Goal: Transaction & Acquisition: Purchase product/service

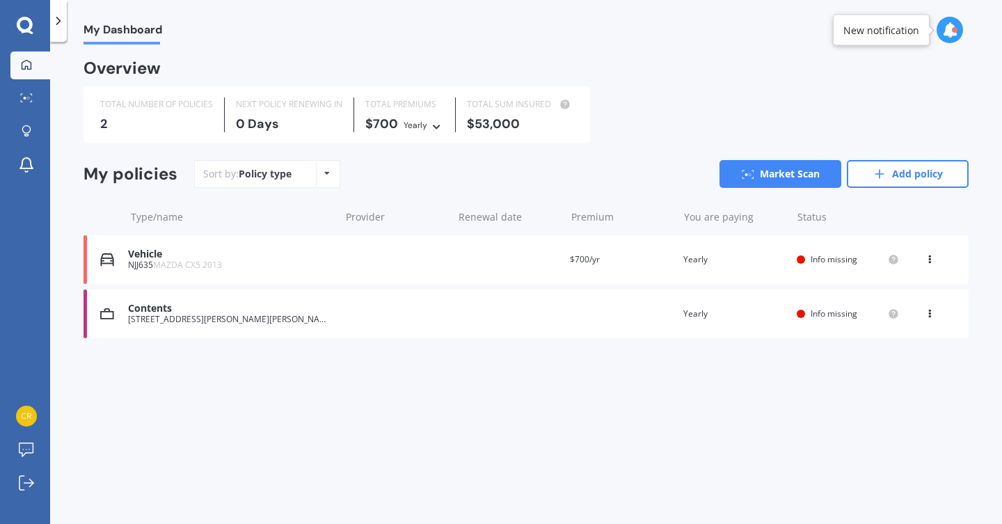
click at [203, 317] on div "[STREET_ADDRESS][PERSON_NAME][PERSON_NAME]" at bounding box center [230, 320] width 205 height 10
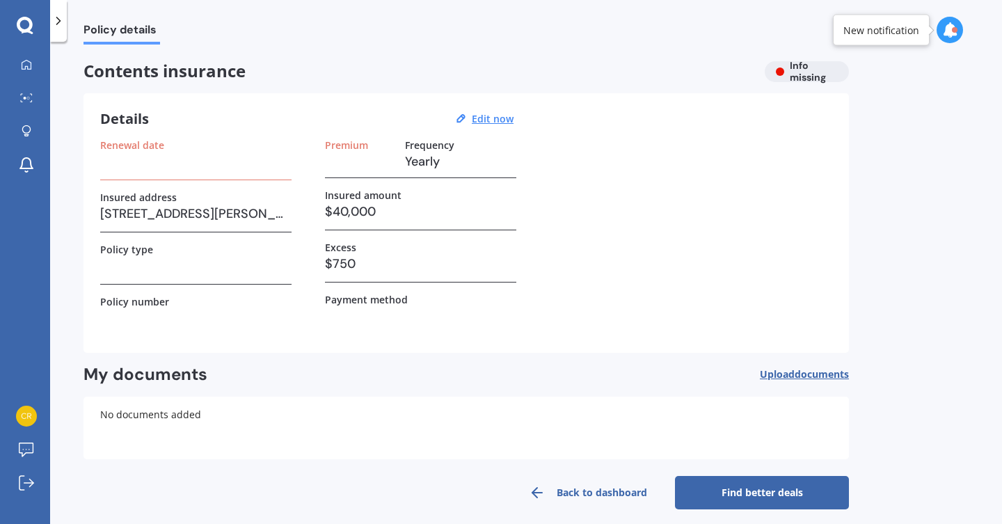
click at [145, 143] on label "Renewal date" at bounding box center [132, 145] width 64 height 12
click at [80, 104] on div "Policy details Contents insurance Info missing Details Edit now Renewal date In…" at bounding box center [526, 286] width 952 height 482
click at [33, 99] on div at bounding box center [26, 98] width 21 height 10
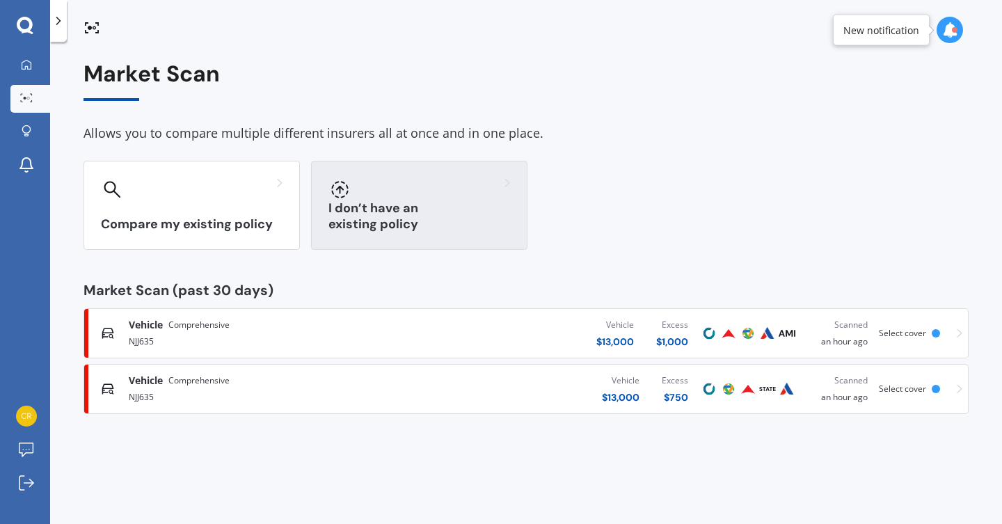
click at [368, 232] on div "I don’t have an existing policy" at bounding box center [419, 205] width 216 height 89
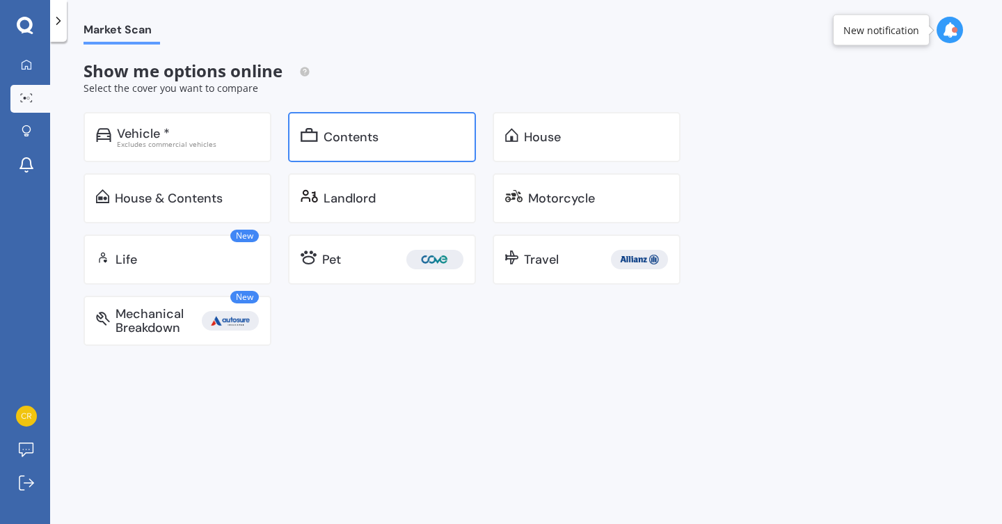
click at [337, 143] on div "Contents" at bounding box center [351, 137] width 55 height 14
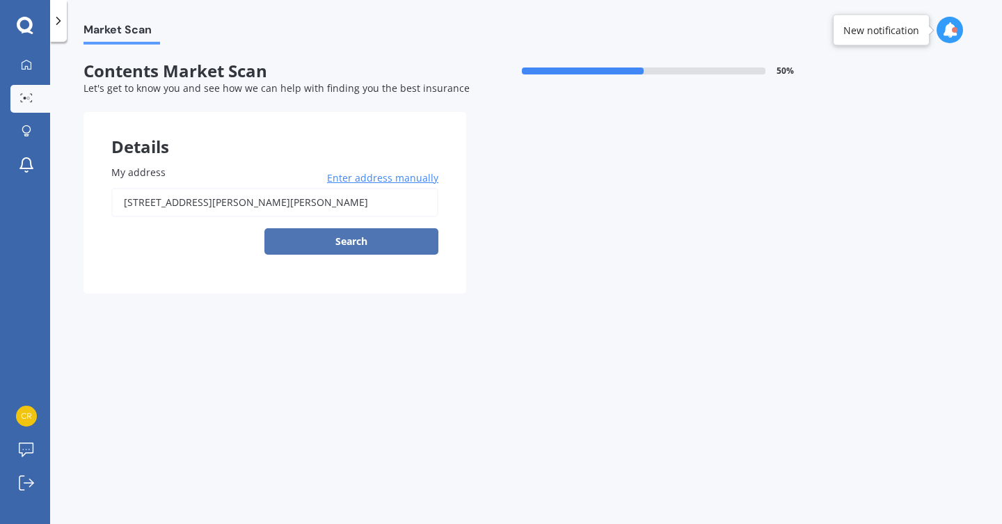
click at [319, 242] on button "Search" at bounding box center [351, 241] width 174 height 26
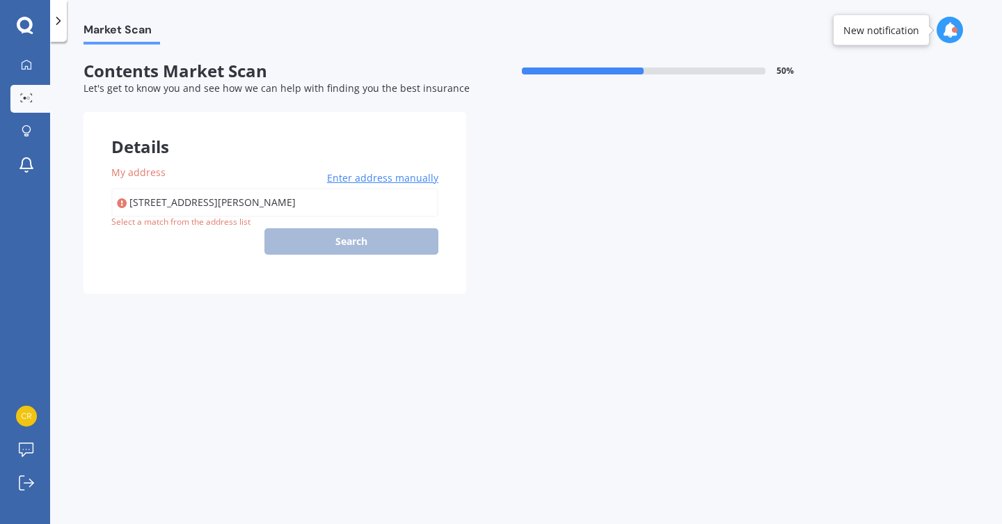
type input "[STREET_ADDRESS][PERSON_NAME][PERSON_NAME]"
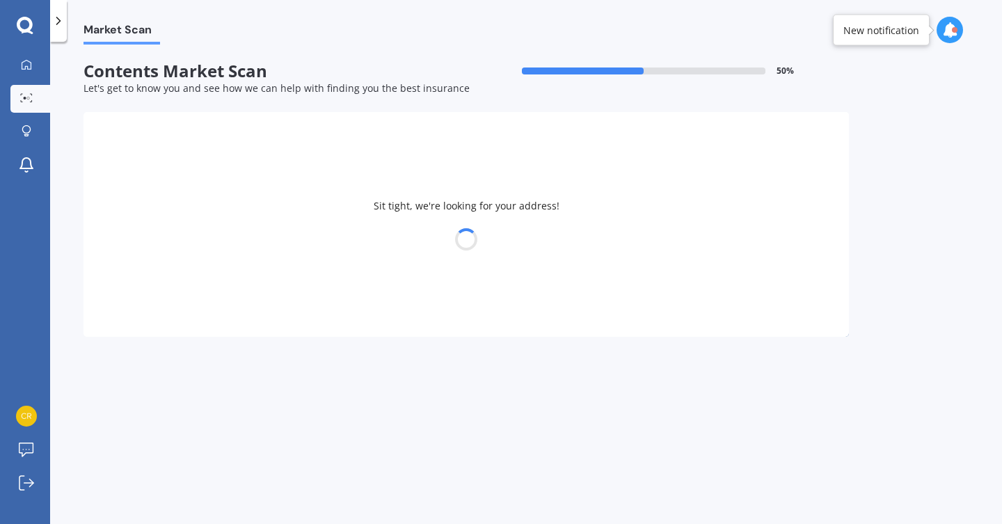
select select "09"
select select "10"
select select "1984"
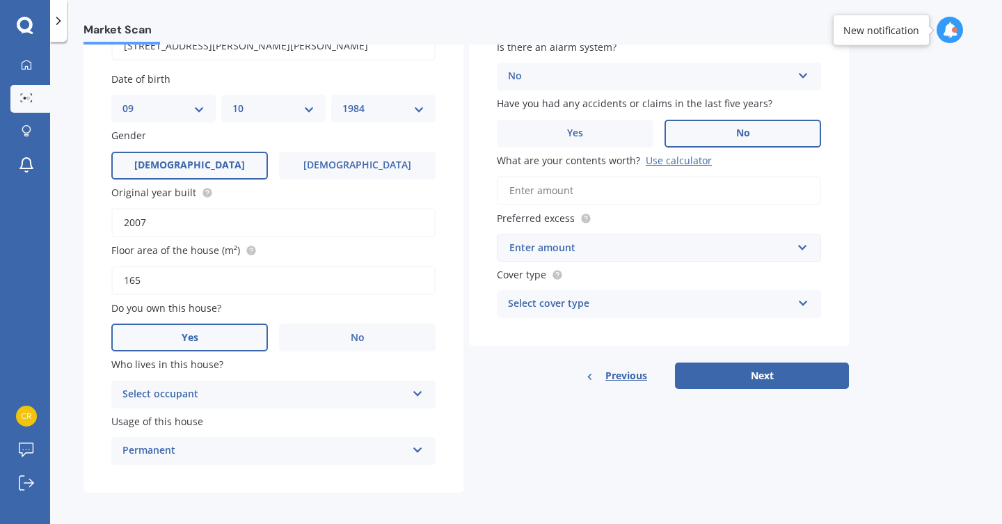
scroll to position [164, 0]
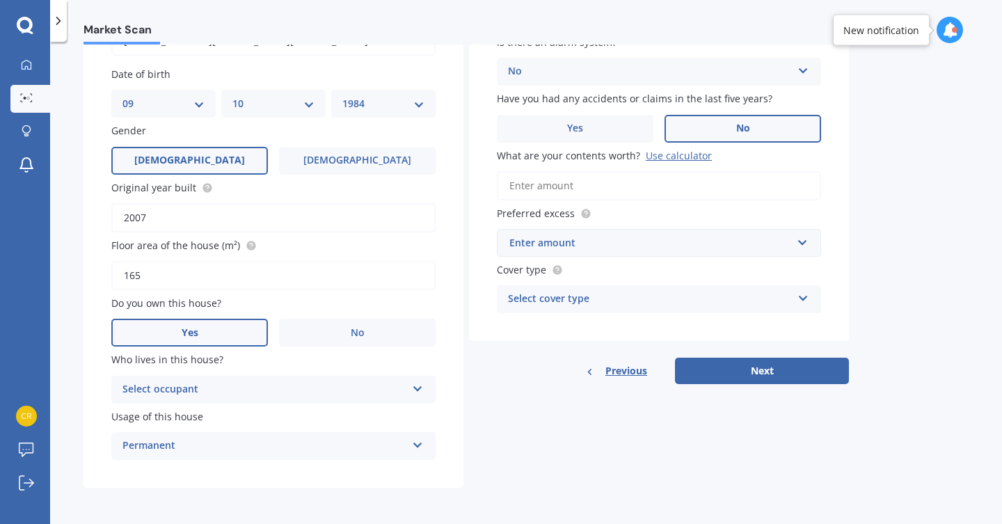
click at [425, 389] on div "Select occupant Owner" at bounding box center [273, 390] width 324 height 28
click at [404, 413] on div "Owner" at bounding box center [273, 416] width 323 height 25
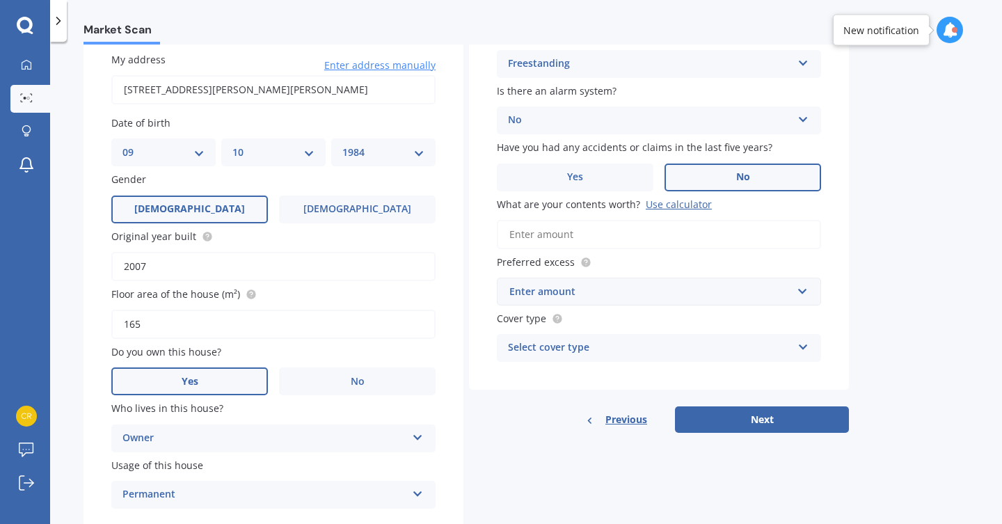
scroll to position [113, 0]
click at [584, 238] on input "What are your contents worth? Use calculator" at bounding box center [659, 233] width 324 height 29
type input "$40,000"
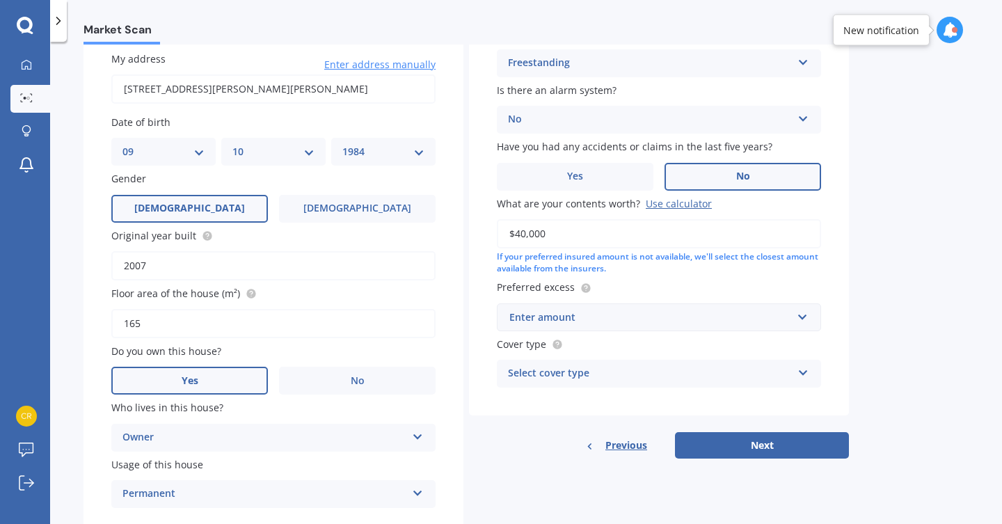
click at [555, 323] on div "Enter amount" at bounding box center [650, 317] width 283 height 15
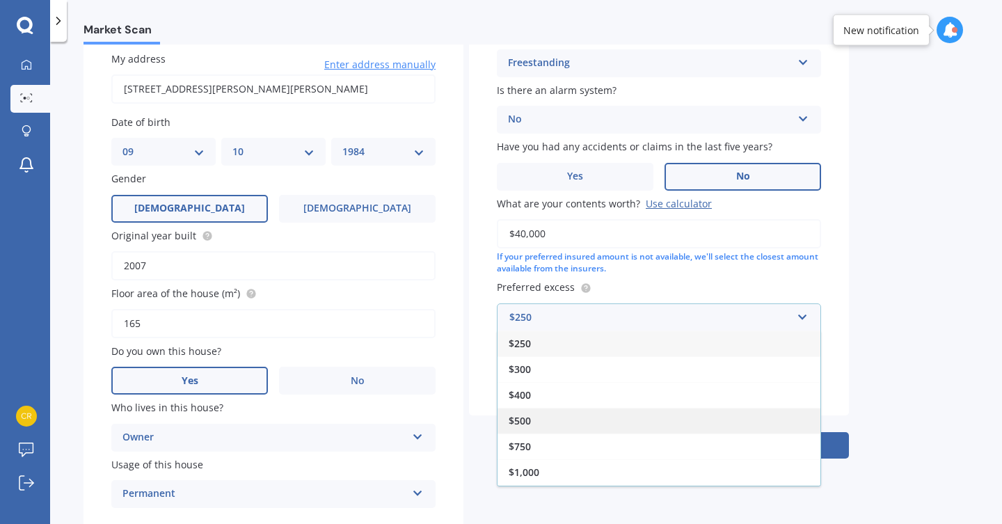
click at [539, 424] on div "$500" at bounding box center [659, 421] width 323 height 26
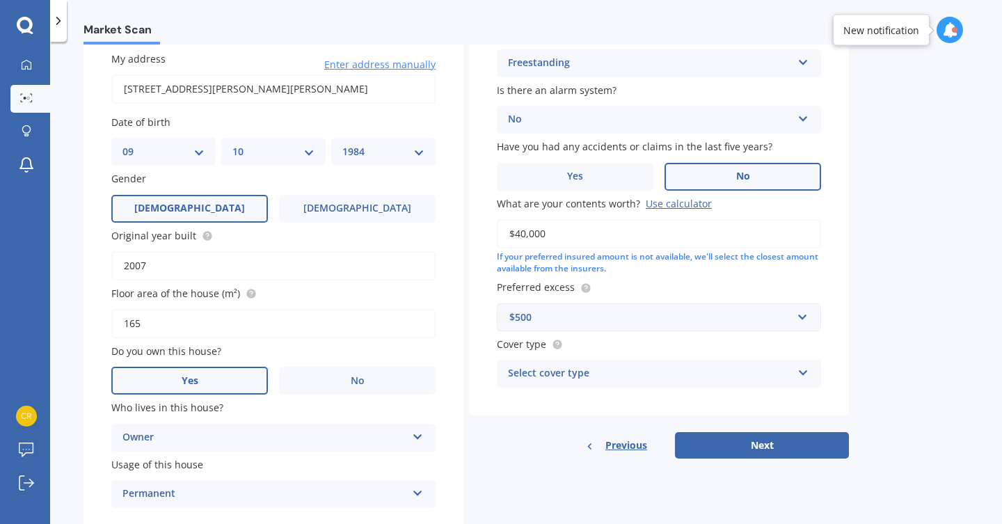
click at [550, 381] on div "Select cover type" at bounding box center [650, 373] width 284 height 17
click at [541, 406] on div "High" at bounding box center [659, 400] width 323 height 25
click at [527, 441] on div "Previous Next" at bounding box center [659, 445] width 380 height 26
click at [749, 446] on button "Next" at bounding box center [762, 445] width 174 height 26
select select "09"
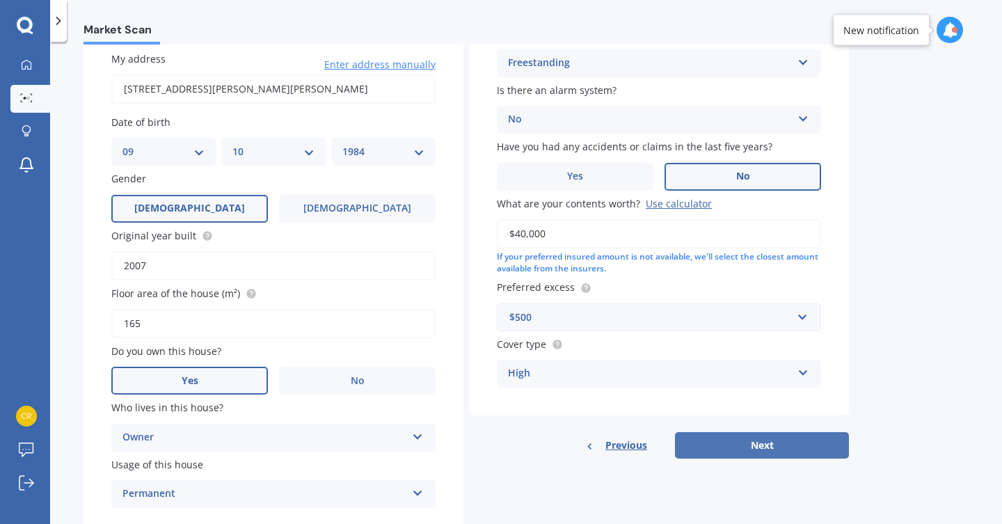
select select "10"
select select "1984"
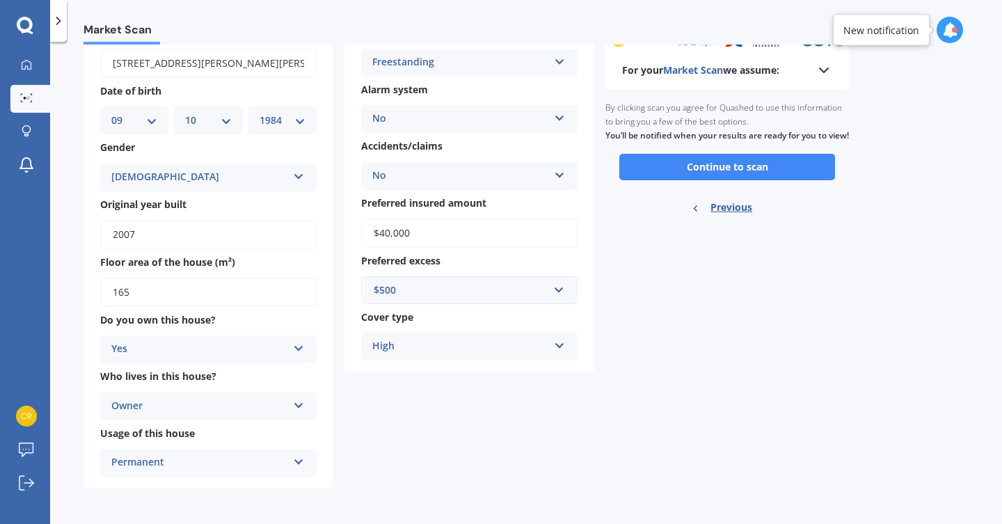
scroll to position [28, 0]
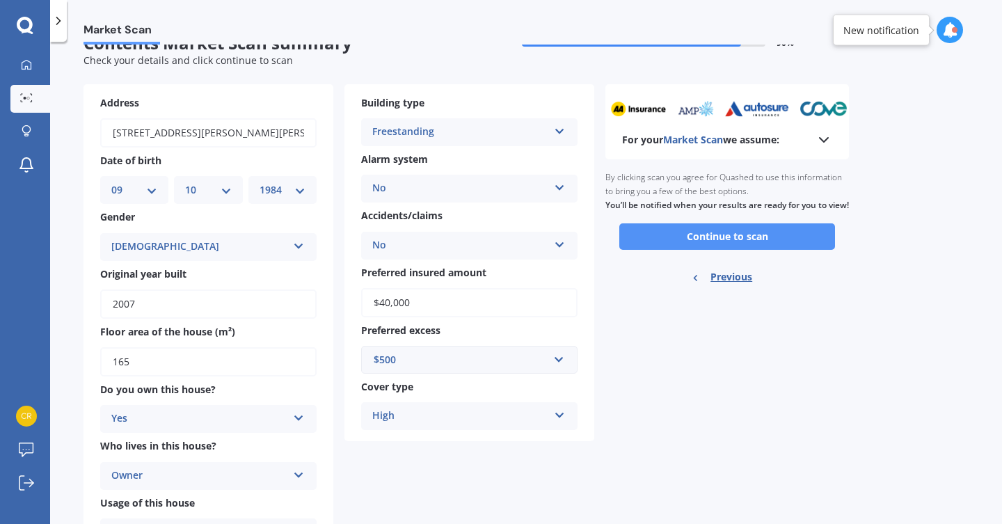
click at [728, 250] on button "Continue to scan" at bounding box center [727, 236] width 216 height 26
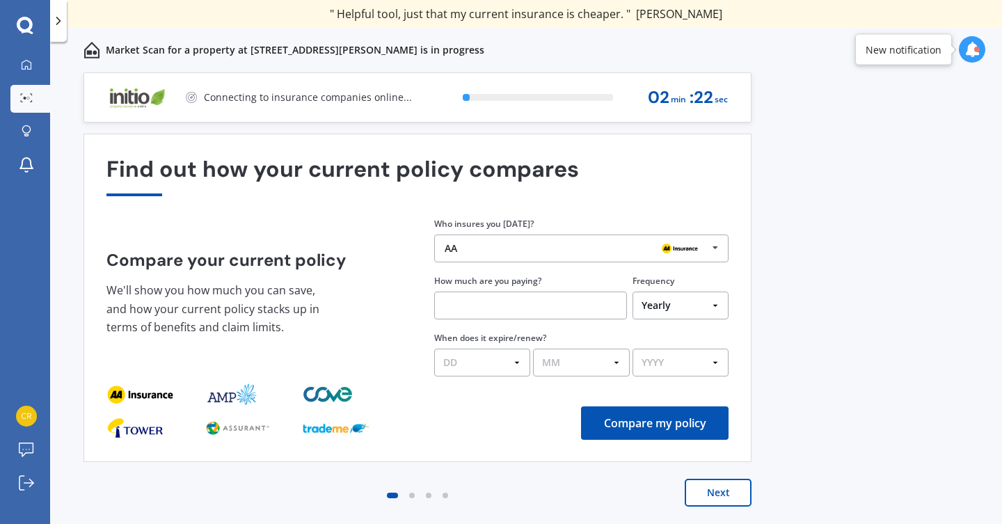
click at [492, 307] on input "text" at bounding box center [530, 306] width 193 height 28
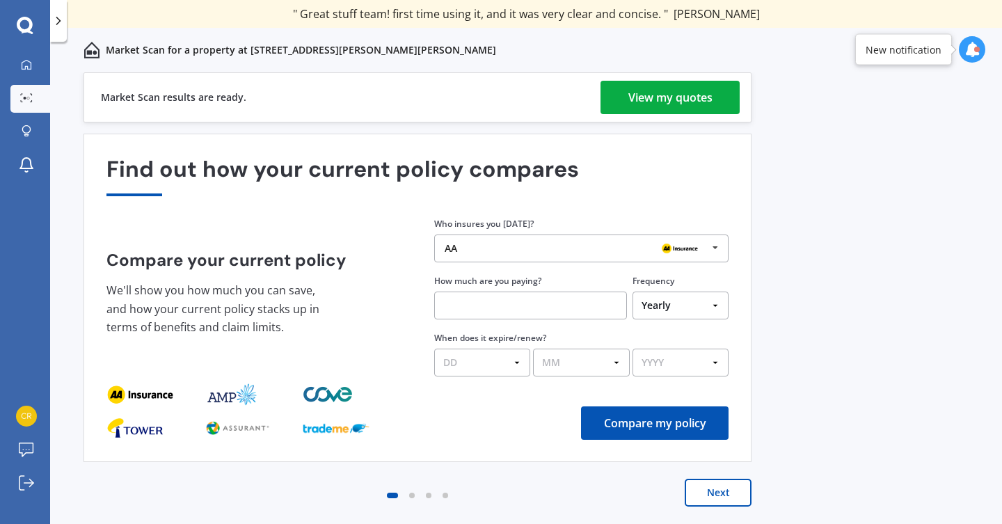
click at [657, 99] on div "View my quotes" at bounding box center [671, 97] width 84 height 33
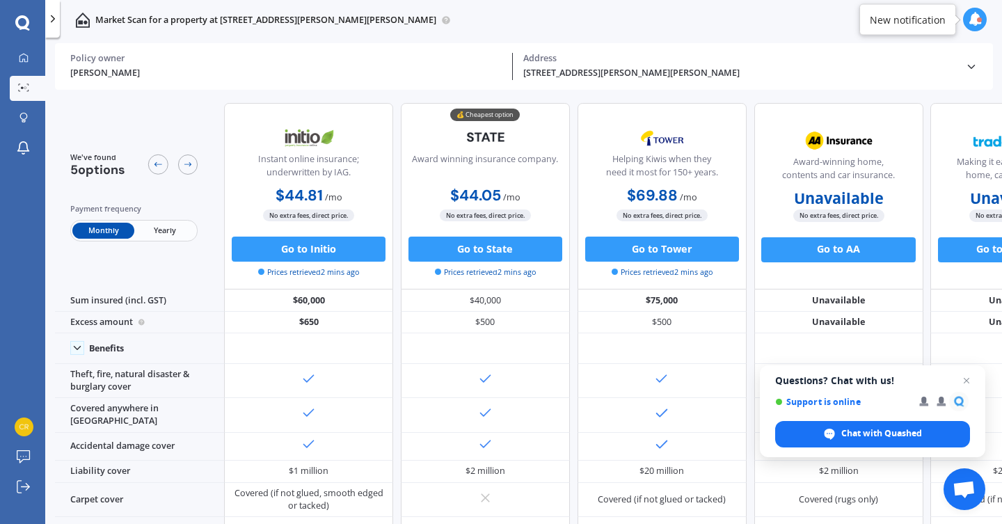
click at [151, 231] on span "Yearly" at bounding box center [164, 231] width 61 height 16
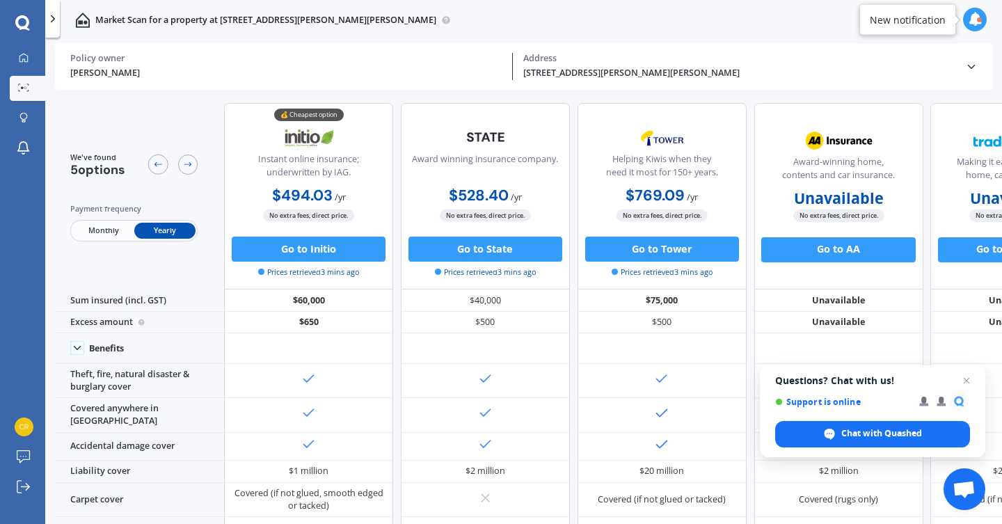
click at [106, 227] on span "Monthly" at bounding box center [102, 231] width 61 height 16
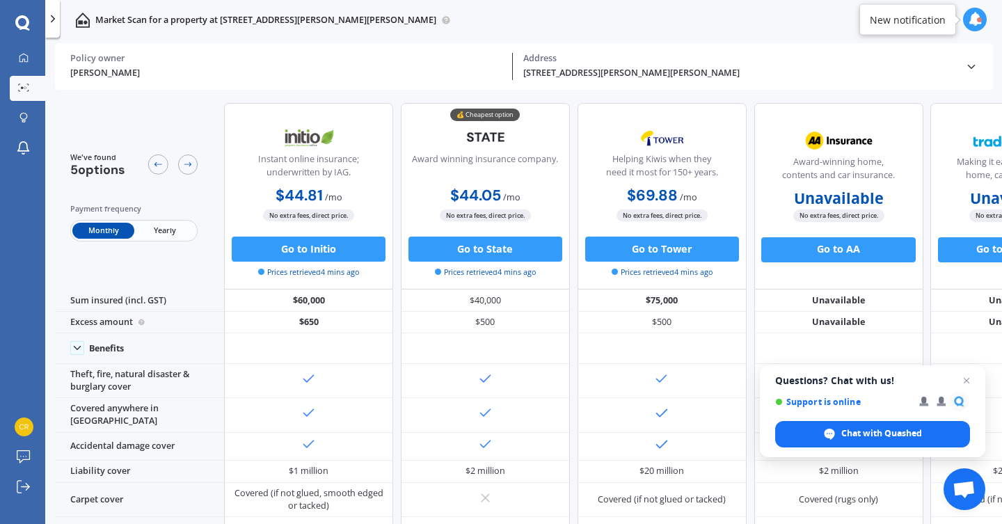
click at [175, 228] on span "Yearly" at bounding box center [164, 231] width 61 height 16
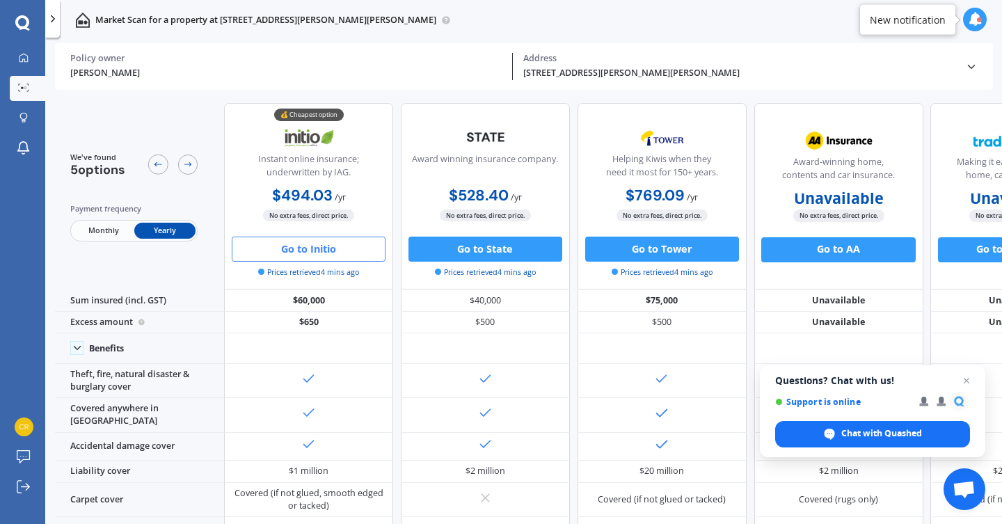
click at [303, 258] on button "Go to Initio" at bounding box center [309, 249] width 154 height 25
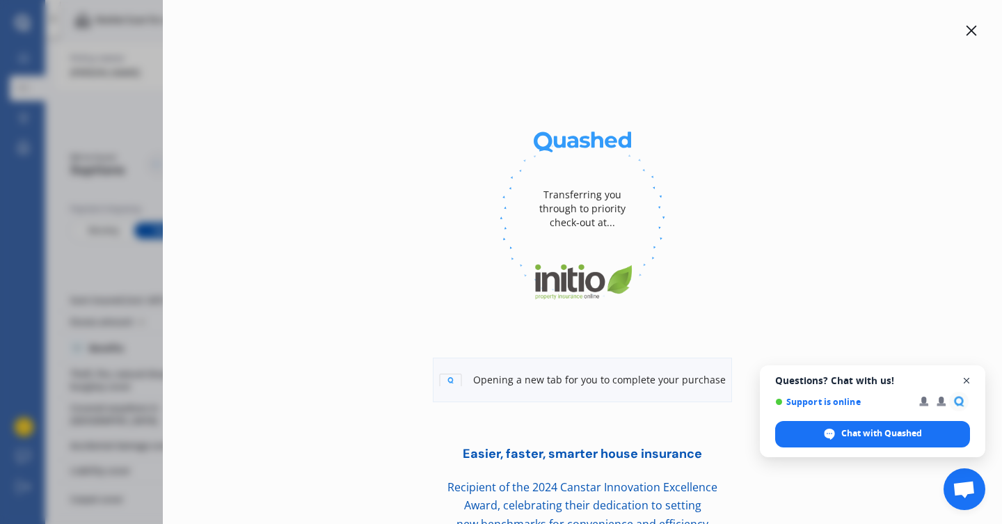
click at [968, 384] on span "Open chat" at bounding box center [966, 380] width 17 height 17
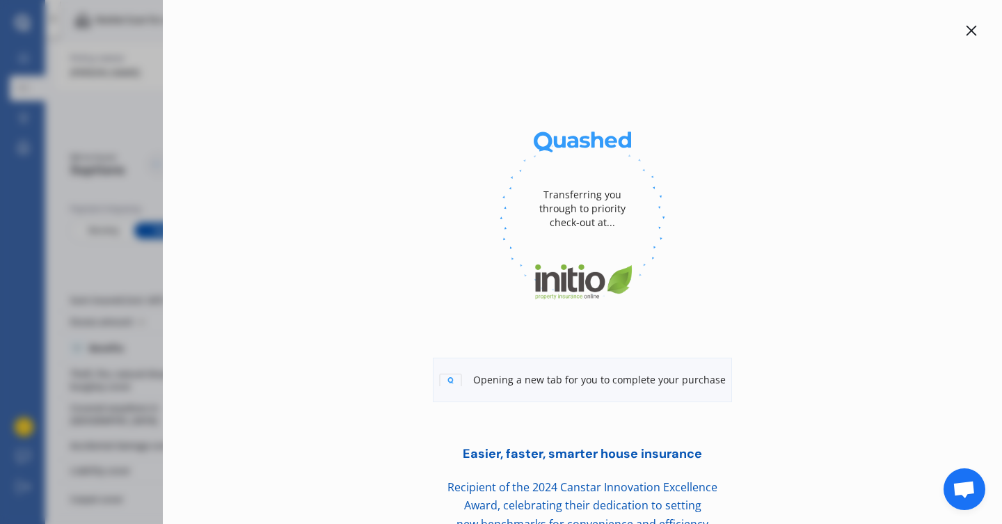
scroll to position [68, 0]
